Goal: Transaction & Acquisition: Purchase product/service

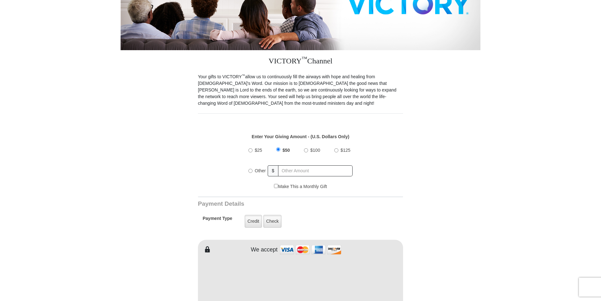
scroll to position [160, 0]
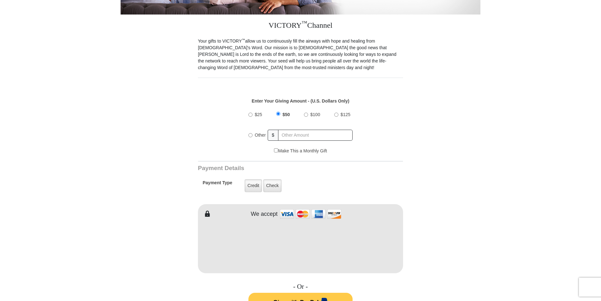
click at [250, 113] on input "$25" at bounding box center [250, 115] width 4 height 4
radio input "true"
click at [275, 148] on input "Make This a Monthly Gift" at bounding box center [276, 150] width 4 height 4
checkbox input "true"
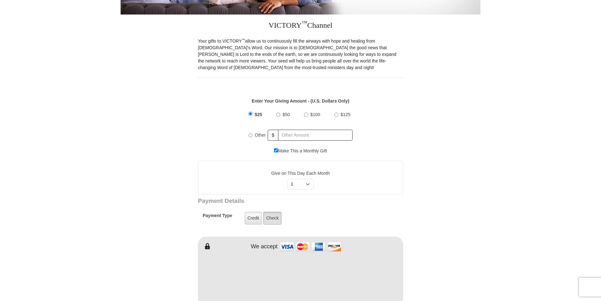
click at [272, 212] on label "Check" at bounding box center [272, 218] width 18 height 13
click at [0, 0] on input "Check" at bounding box center [0, 0] width 0 height 0
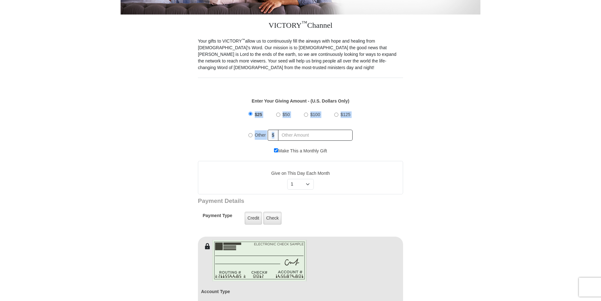
drag, startPoint x: 600, startPoint y: 100, endPoint x: 601, endPoint y: 132, distance: 31.5
drag, startPoint x: 601, startPoint y: 132, endPoint x: 538, endPoint y: 115, distance: 65.0
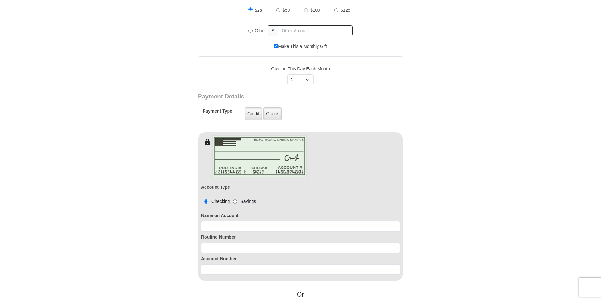
scroll to position [292, 0]
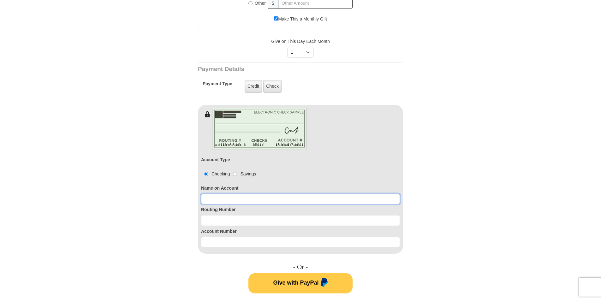
click at [252, 194] on input at bounding box center [300, 199] width 199 height 11
type input "Charlene Deon"
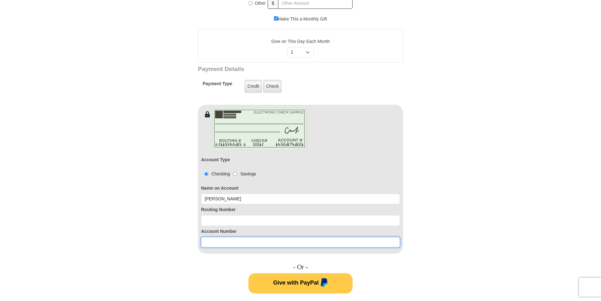
click at [213, 237] on input at bounding box center [300, 242] width 199 height 11
type input "007804223316"
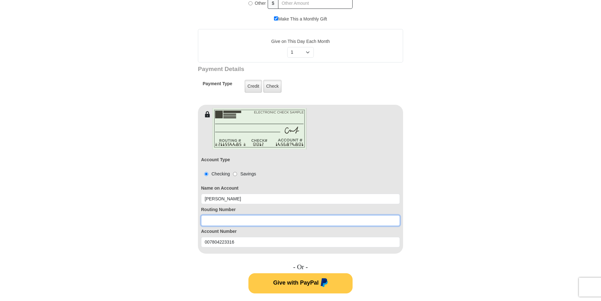
click at [239, 216] on input at bounding box center [300, 220] width 199 height 11
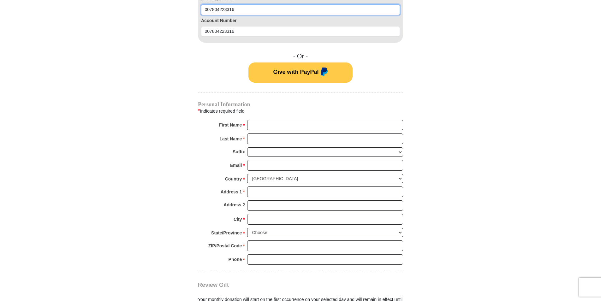
scroll to position [504, 0]
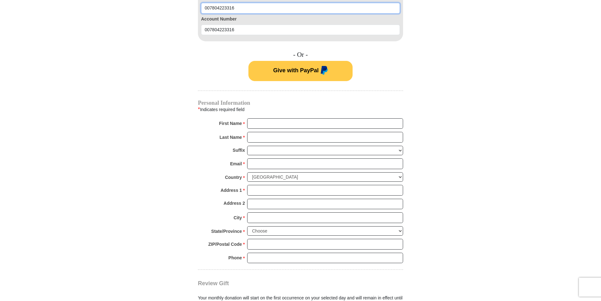
type input "007804223316"
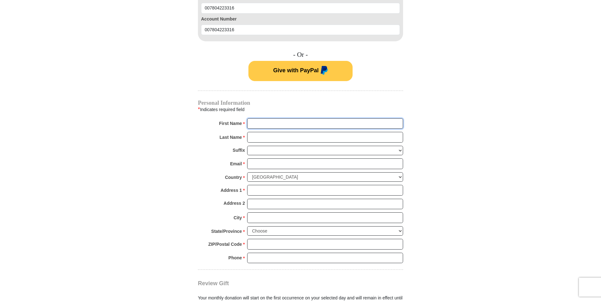
click at [292, 118] on input "First Name *" at bounding box center [325, 123] width 156 height 11
type input "Charlene"
type input "Deon"
type input "charlene.deon@yahoo.com"
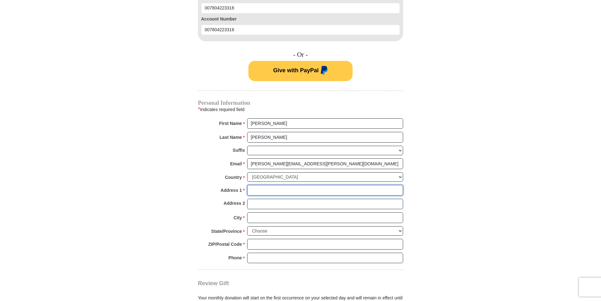
type input "32 Hughes St."
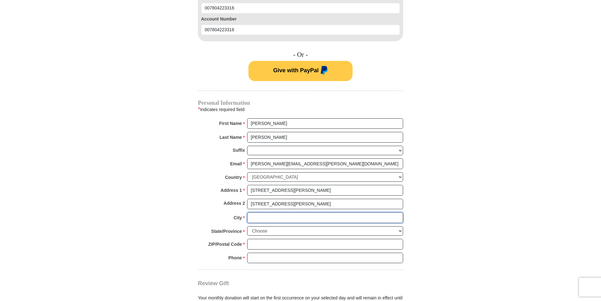
type input "Whitesboro"
type input "13492"
radio input "true"
click at [255, 253] on input "Phone * *" at bounding box center [325, 258] width 156 height 11
type input "3157496091"
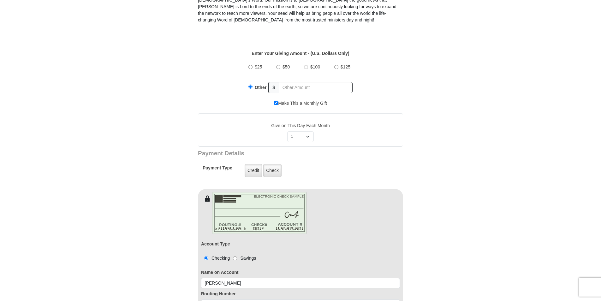
scroll to position [196, 0]
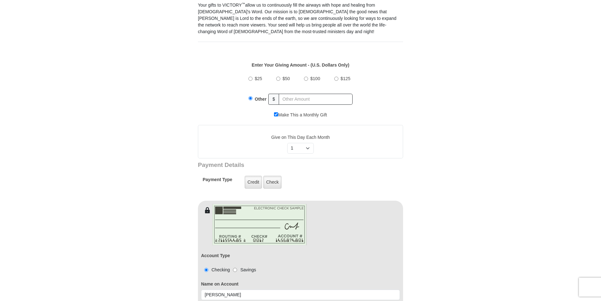
click at [250, 77] on input "$25" at bounding box center [250, 79] width 4 height 4
radio input "true"
click at [307, 143] on select "Select Day of Month 1 2 3 4 5 6 7 8 9 10 11 12 13 14 15 16 17 18 19 20 21 22 23…" at bounding box center [300, 148] width 27 height 11
select select "15"
click at [287, 143] on select "Select Day of Month 1 2 3 4 5 6 7 8 9 10 11 12 13 14 15 16 17 18 19 20 21 22 23…" at bounding box center [300, 148] width 27 height 11
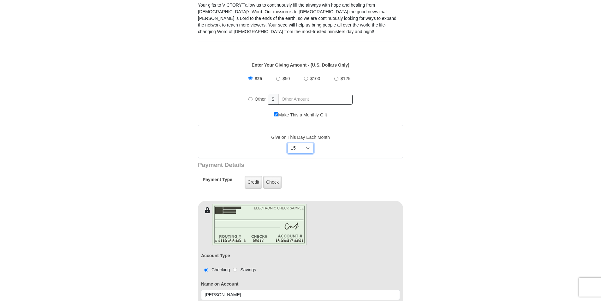
scroll to position [267, 0]
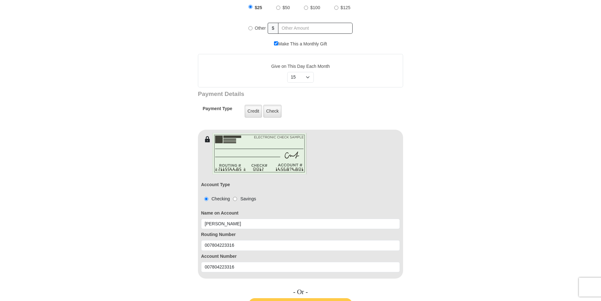
click at [281, 104] on div "Credit Credit Check Check" at bounding box center [263, 111] width 62 height 18
click at [273, 105] on label "Check" at bounding box center [272, 111] width 18 height 13
click at [0, 0] on input "Check" at bounding box center [0, 0] width 0 height 0
click at [276, 107] on label "Check" at bounding box center [272, 111] width 18 height 13
click at [0, 0] on input "Check" at bounding box center [0, 0] width 0 height 0
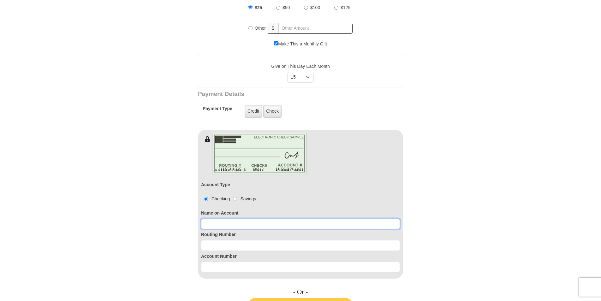
click at [211, 222] on input at bounding box center [300, 224] width 199 height 11
type input "Charlene Deon"
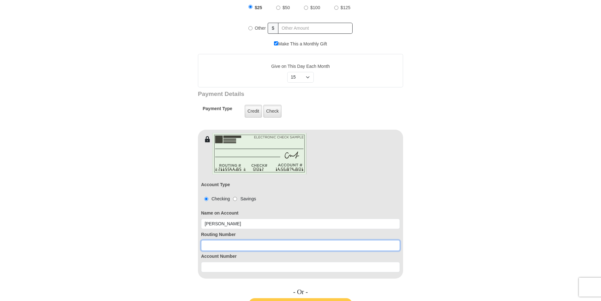
click at [213, 240] on input at bounding box center [300, 245] width 199 height 11
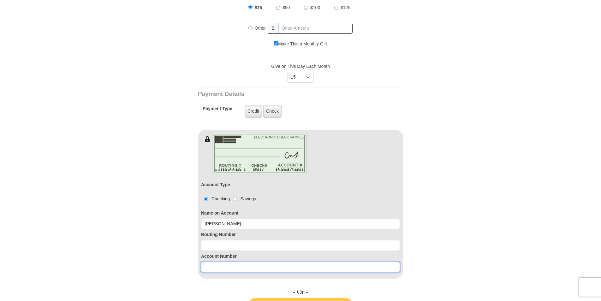
click at [214, 262] on input at bounding box center [300, 267] width 199 height 11
type input "007804223316"
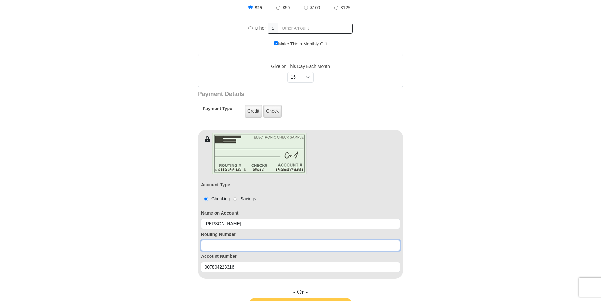
click at [224, 240] on input at bounding box center [300, 245] width 199 height 11
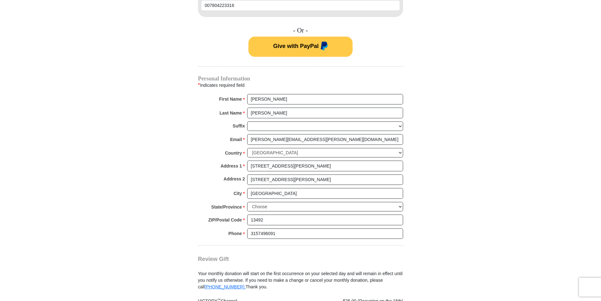
scroll to position [531, 0]
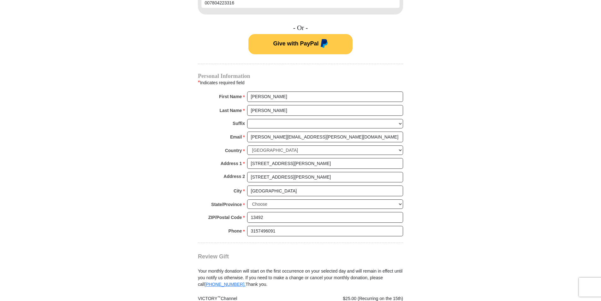
type input "222370440"
click at [401, 199] on select "Choose Alabama Alaska American Samoa Arizona Arkansas Armed Forces Americas Arm…" at bounding box center [325, 204] width 156 height 10
select select "NY"
click at [247, 199] on select "Choose Alabama Alaska American Samoa Arizona Arkansas Armed Forces Americas Arm…" at bounding box center [325, 204] width 156 height 10
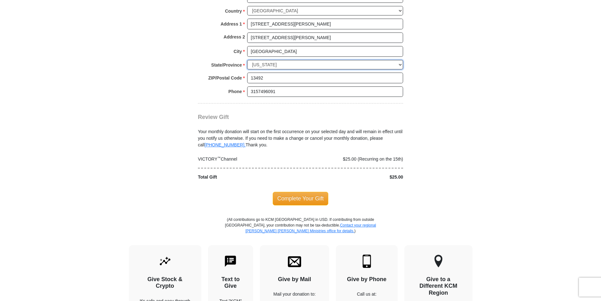
scroll to position [675, 0]
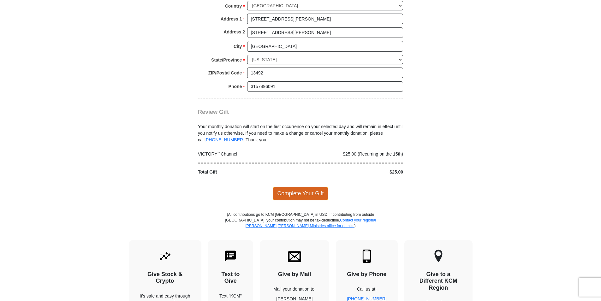
click at [289, 187] on span "Complete Your Gift" at bounding box center [301, 193] width 56 height 13
